Goal: Task Accomplishment & Management: Manage account settings

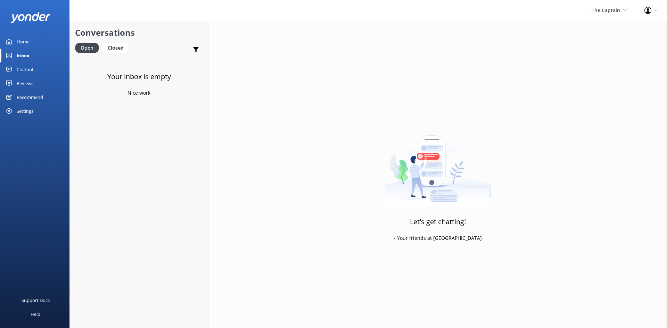
click at [23, 53] on div "Inbox" at bounding box center [23, 56] width 13 height 14
click at [599, 1] on div "The Captain De Palm Island Aruba's Activities Expert The Captain" at bounding box center [609, 10] width 53 height 21
click at [581, 44] on link "Aruba's Activities Expert" at bounding box center [600, 46] width 69 height 17
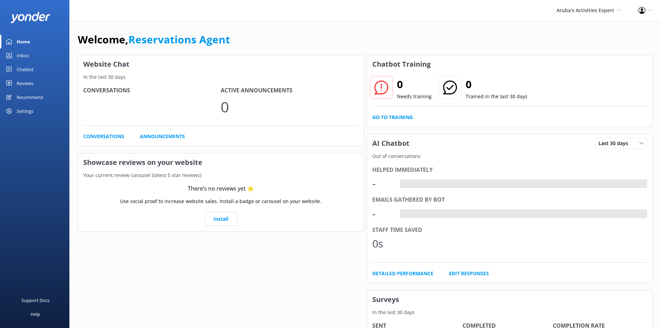
click at [25, 55] on div "Inbox" at bounding box center [23, 56] width 12 height 14
